Goal: Task Accomplishment & Management: Manage account settings

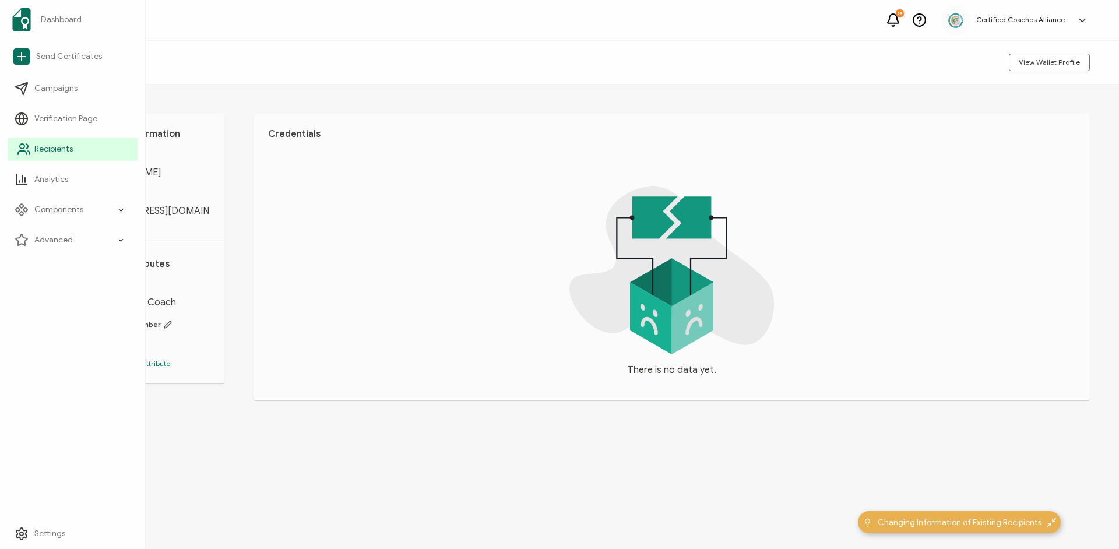
click at [47, 148] on span "Recipients" at bounding box center [53, 149] width 38 height 12
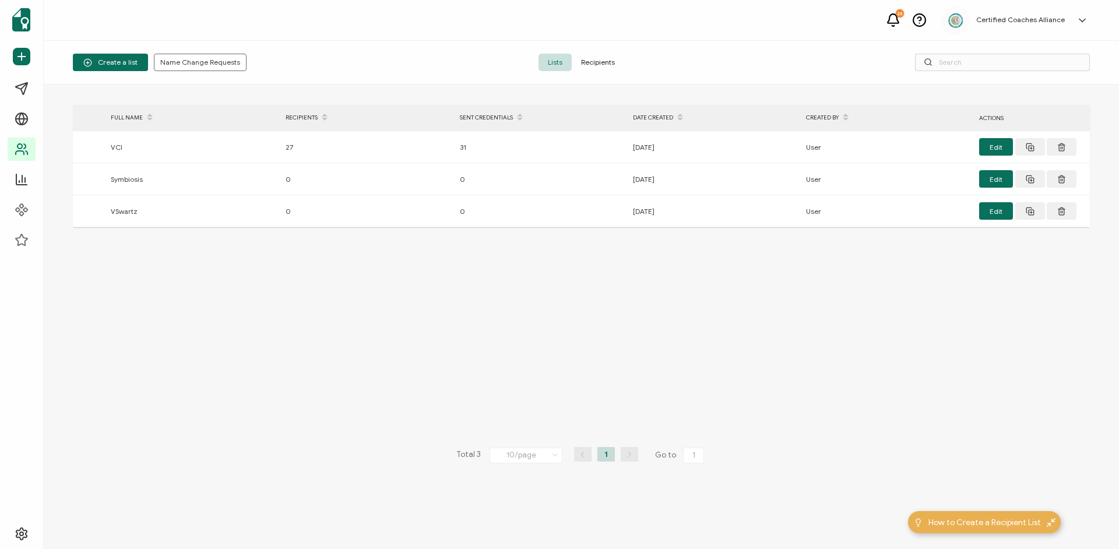
click at [615, 60] on span "Recipients" at bounding box center [598, 62] width 52 height 17
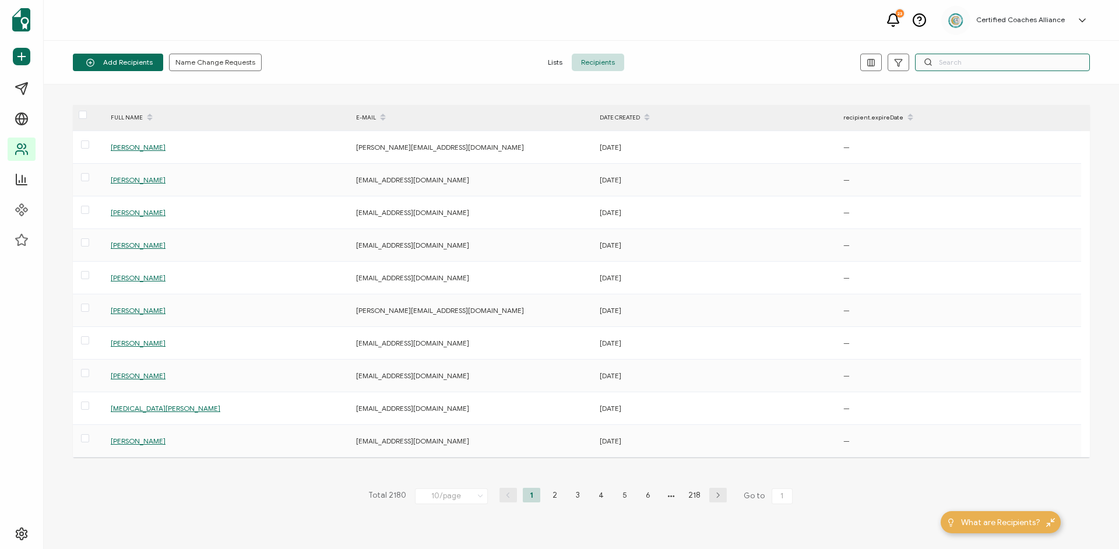
click at [967, 59] on input "text" at bounding box center [1002, 62] width 175 height 17
paste input "[PERSON_NAME][EMAIL_ADDRESS][DOMAIN_NAME]"
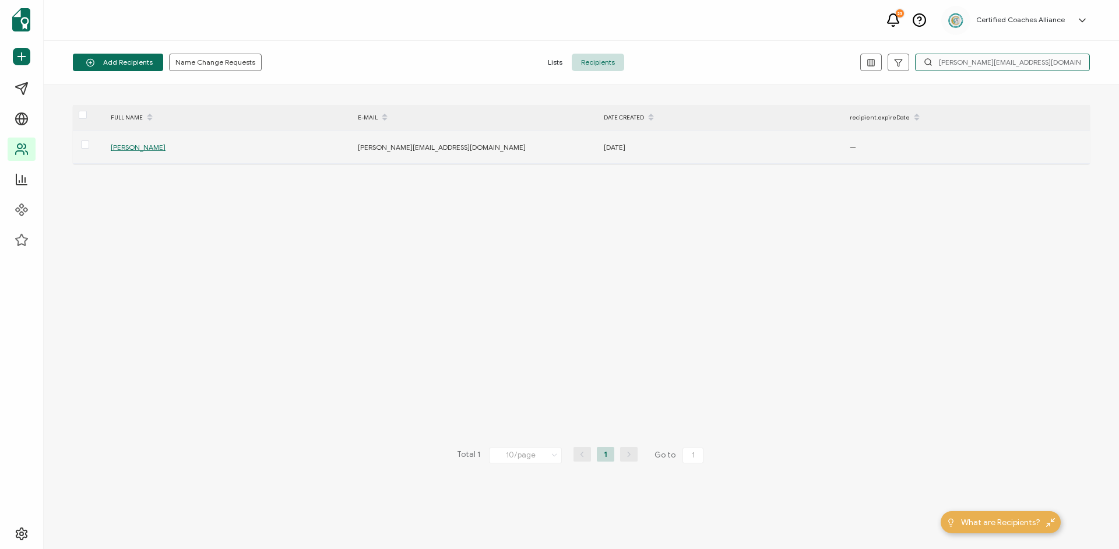
type input "[PERSON_NAME][EMAIL_ADDRESS][DOMAIN_NAME]"
click at [128, 150] on span "[PERSON_NAME]" at bounding box center [138, 147] width 55 height 9
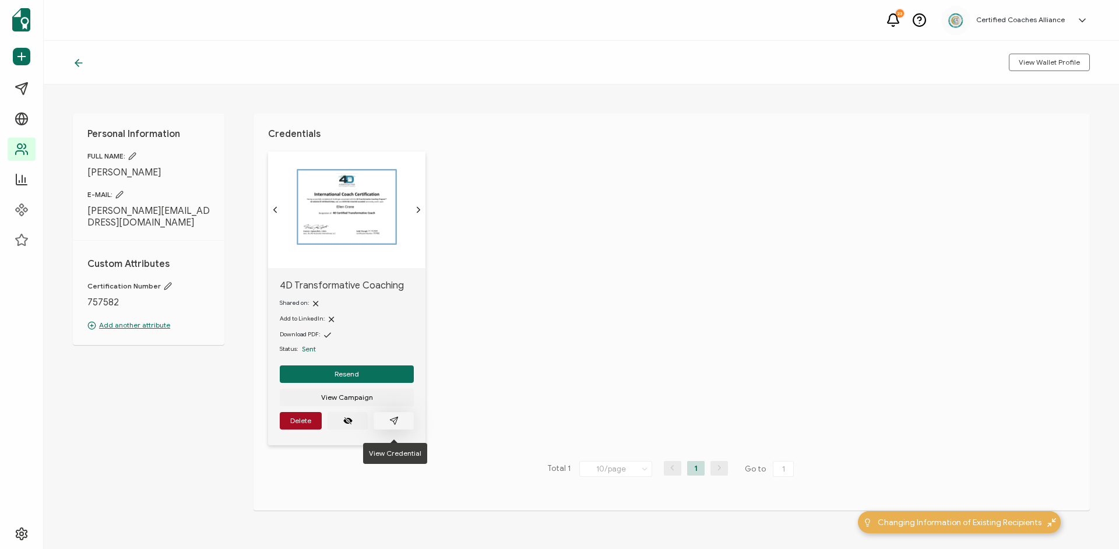
click at [394, 424] on icon "paper plane outline" at bounding box center [393, 420] width 9 height 9
click at [305, 424] on span "Delete" at bounding box center [300, 420] width 21 height 7
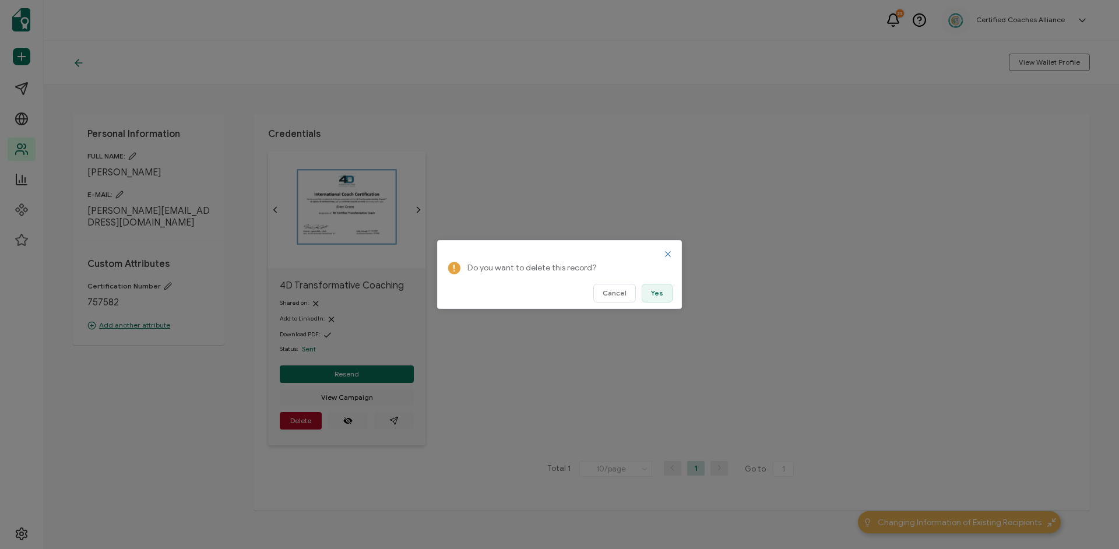
click at [655, 293] on span "Yes" at bounding box center [657, 293] width 12 height 7
